Goal: Navigation & Orientation: Find specific page/section

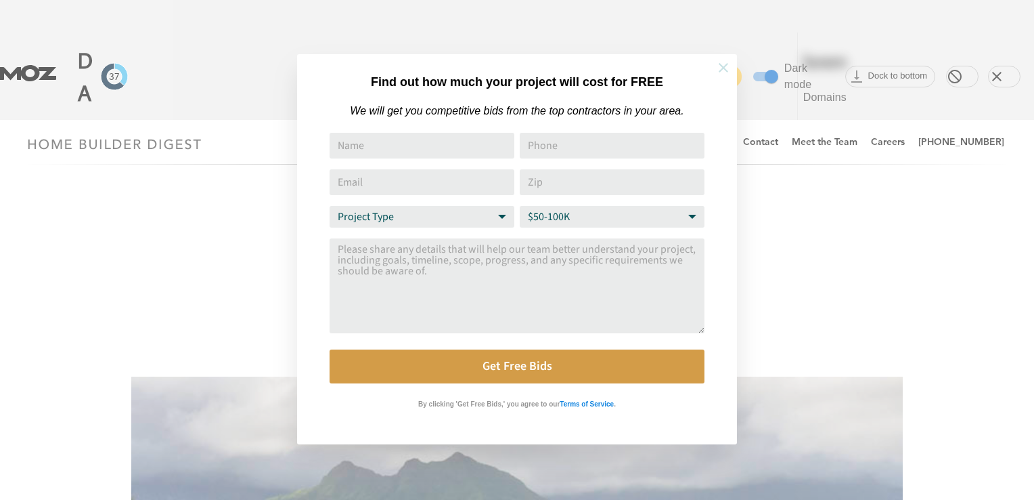
click at [719, 69] on icon at bounding box center [723, 67] width 15 height 15
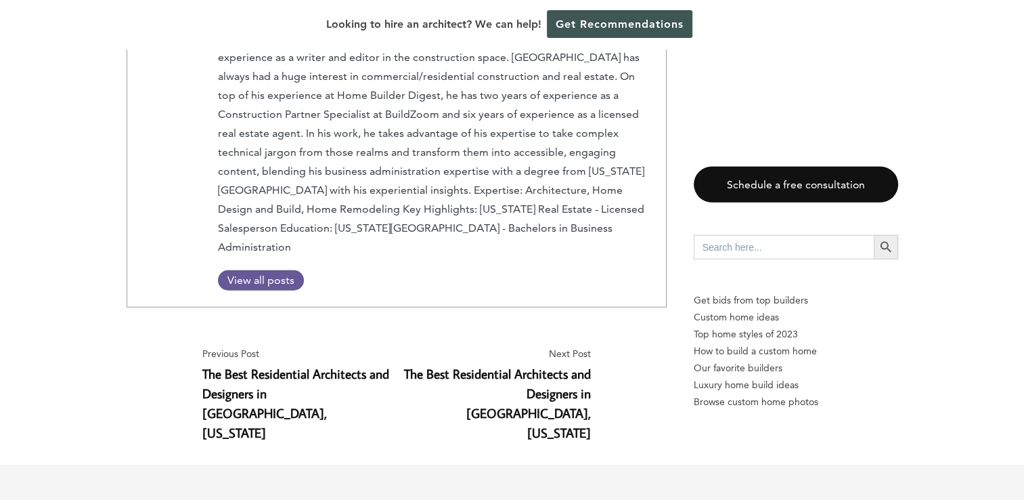
scroll to position [8627, 0]
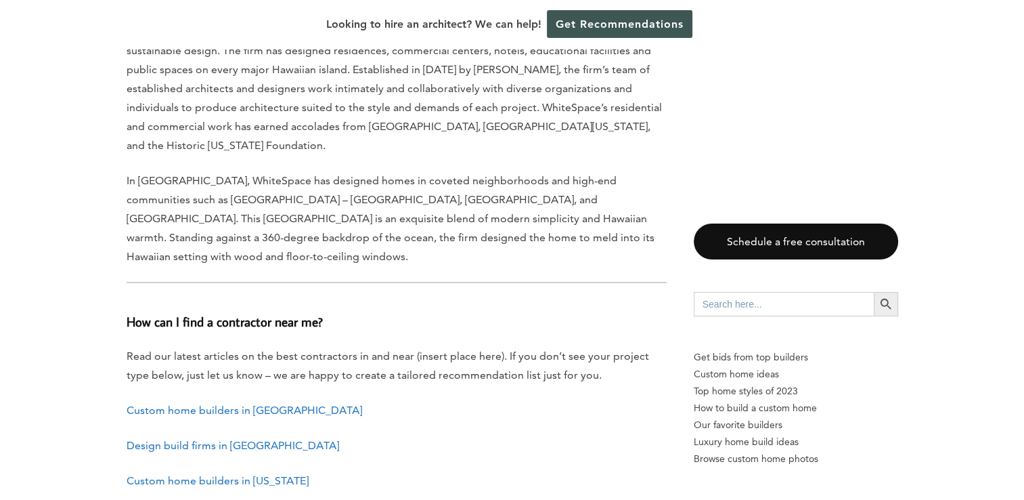
scroll to position [7611, 0]
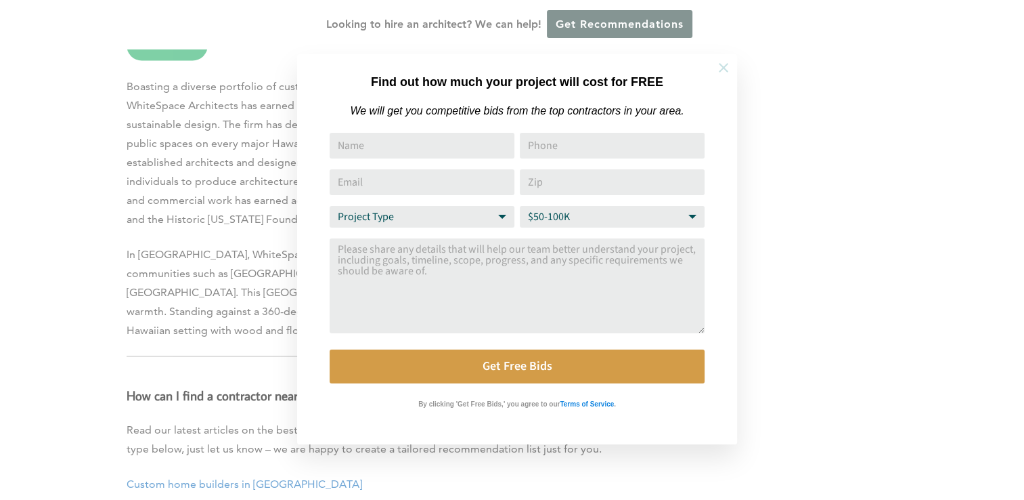
click at [723, 71] on icon at bounding box center [723, 67] width 15 height 15
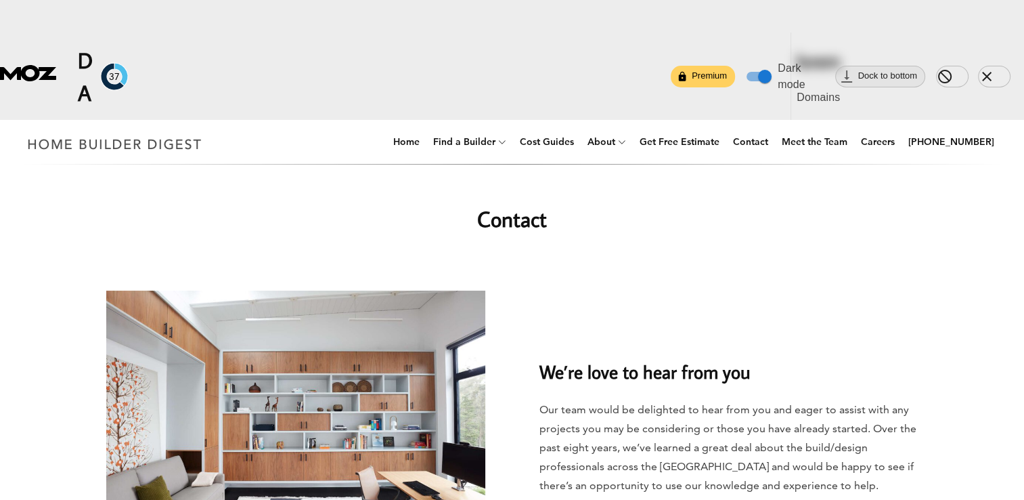
click at [921, 68] on span "Dock to bottom" at bounding box center [888, 76] width 74 height 16
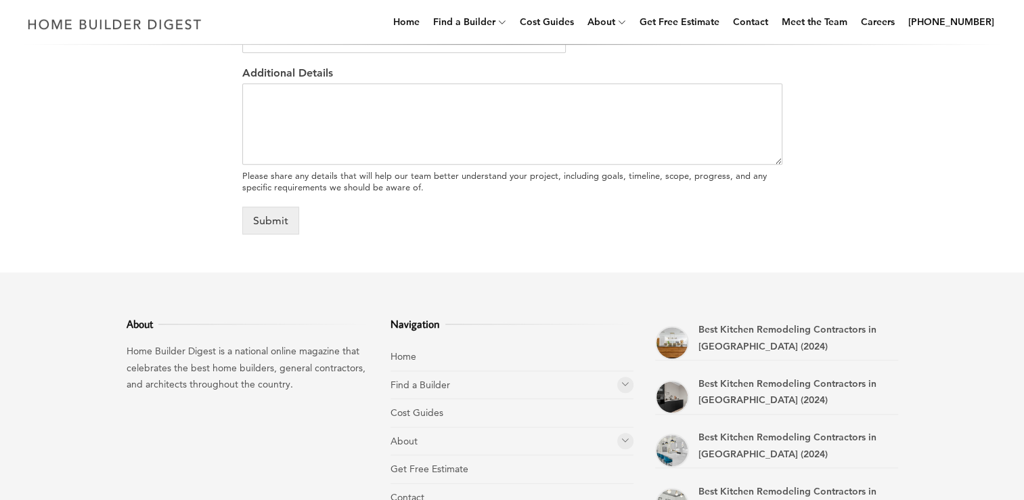
scroll to position [913, 0]
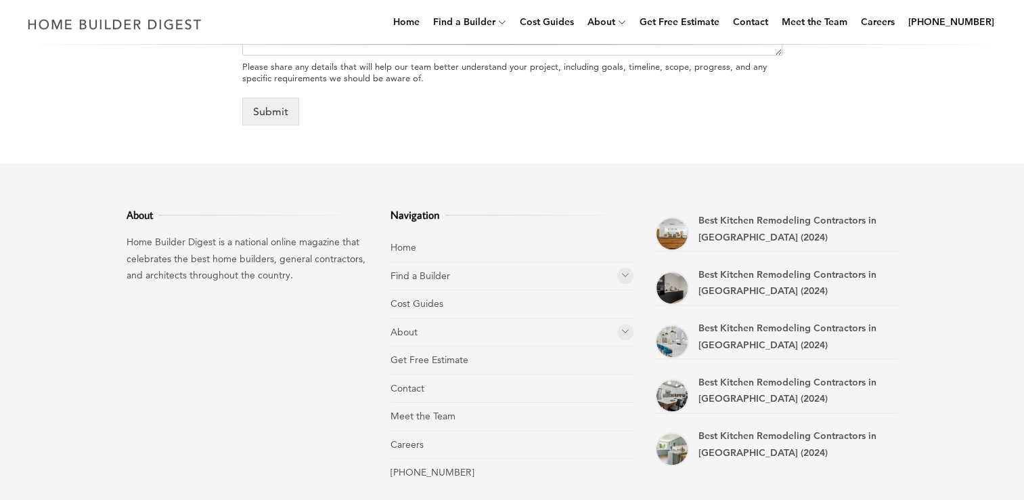
scroll to position [945, 0]
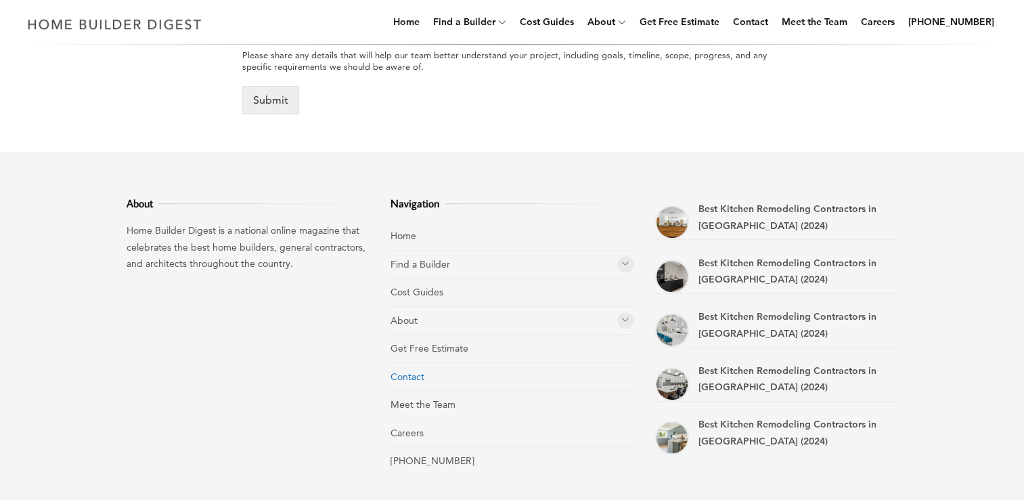
click at [412, 370] on link "Contact" at bounding box center [408, 376] width 34 height 12
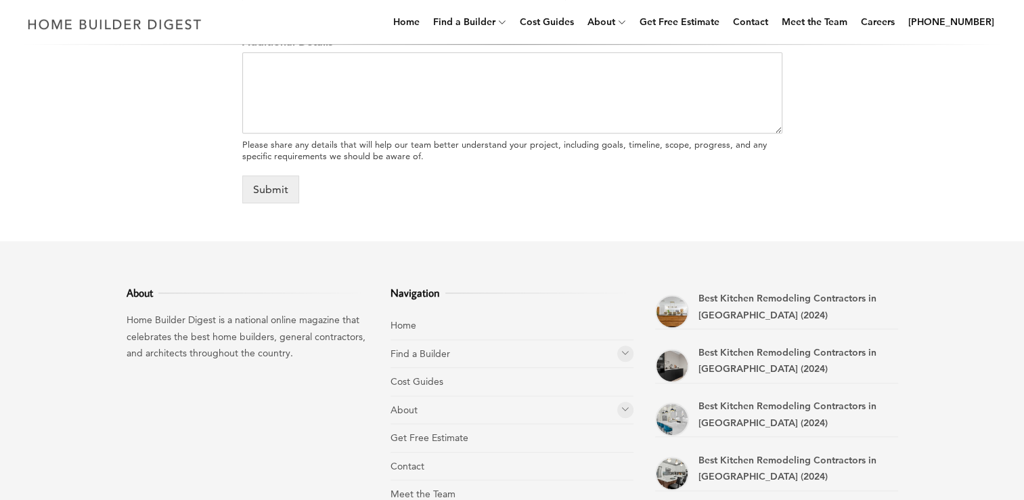
scroll to position [945, 0]
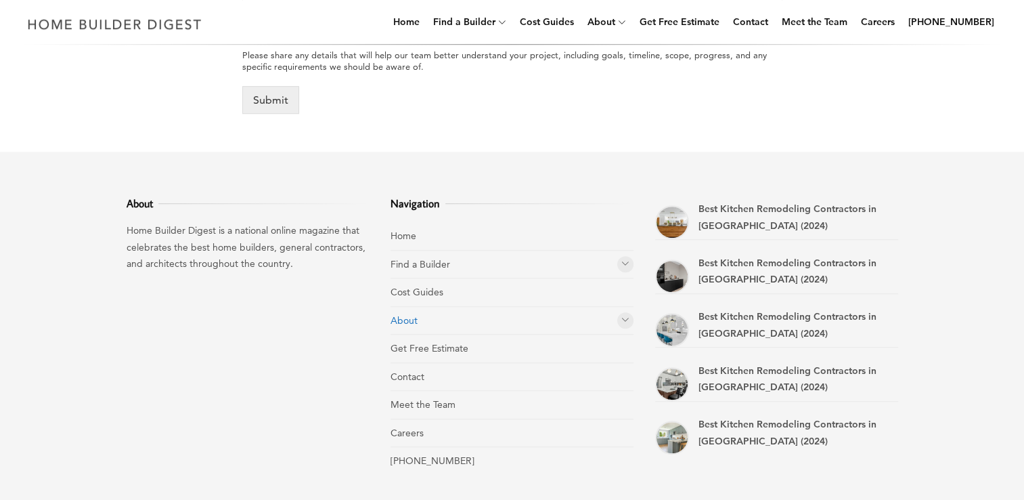
click at [399, 314] on link "About" at bounding box center [404, 320] width 27 height 12
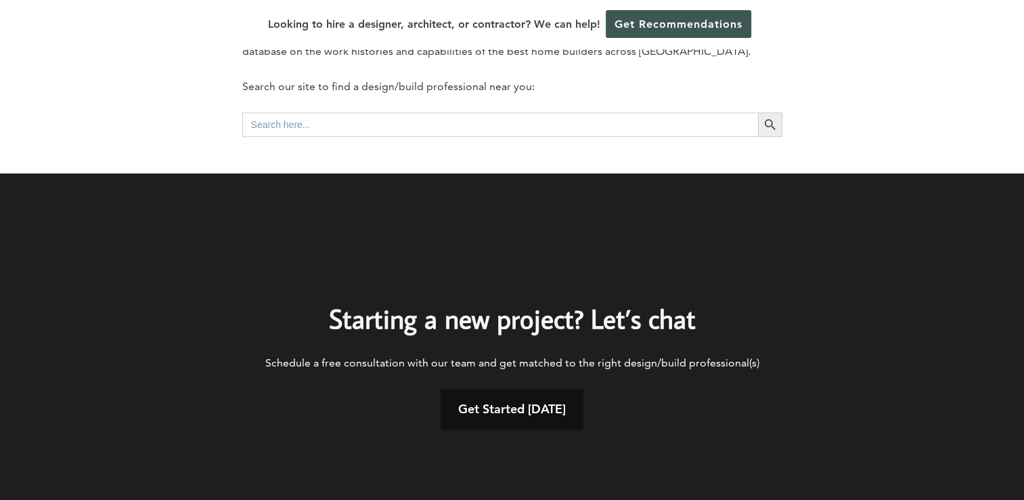
scroll to position [776, 0]
